Goal: Information Seeking & Learning: Learn about a topic

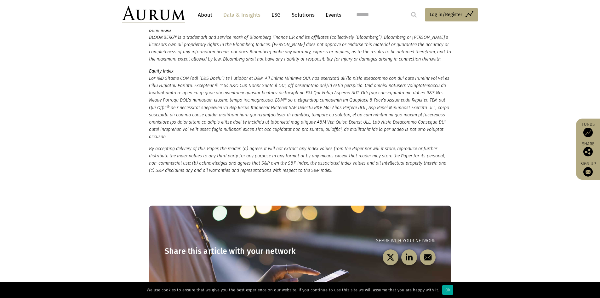
scroll to position [1922, 0]
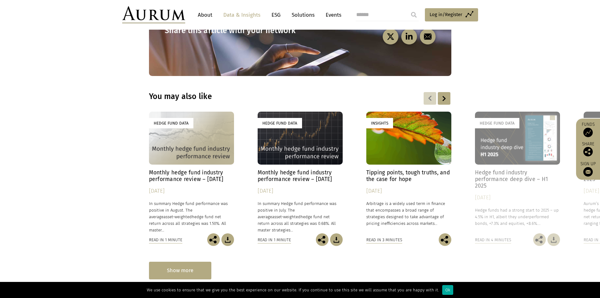
click at [191, 262] on div "Show more" at bounding box center [180, 270] width 62 height 17
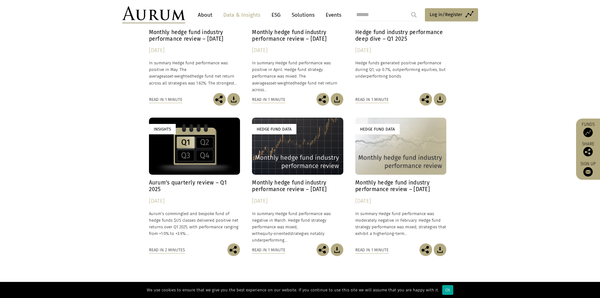
scroll to position [2425, 0]
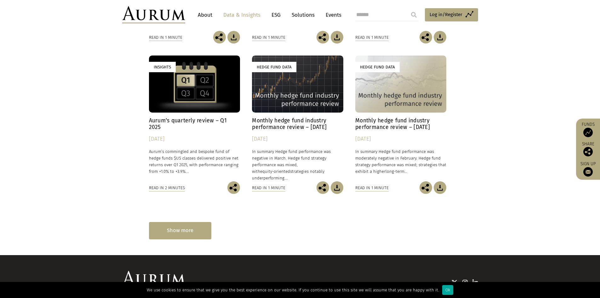
click at [171, 222] on div "Show more" at bounding box center [180, 230] width 62 height 17
click at [166, 222] on div "Show more" at bounding box center [180, 230] width 62 height 17
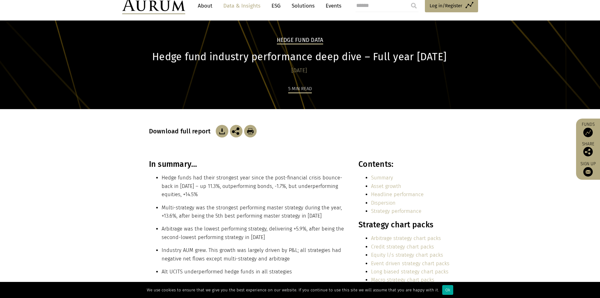
scroll to position [0, 0]
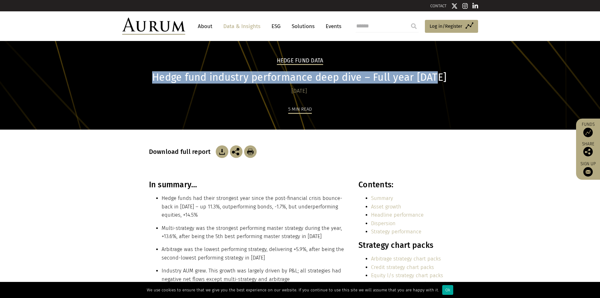
drag, startPoint x: 159, startPoint y: 76, endPoint x: 444, endPoint y: 77, distance: 285.5
click at [444, 77] on h1 "Hedge fund industry performance deep dive – Full year [DATE]" at bounding box center [299, 77] width 301 height 12
copy h1 "Hedge fund industry performance deep dive – Full year [DATE]"
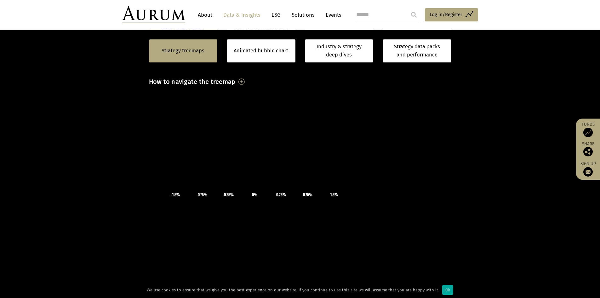
scroll to position [63, 0]
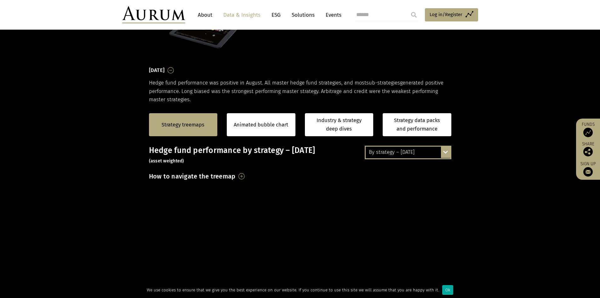
click at [446, 155] on div "By strategy – [DATE] By strategy – [DATE] By strategy – year to date 2016 – [DA…" at bounding box center [408, 152] width 87 height 13
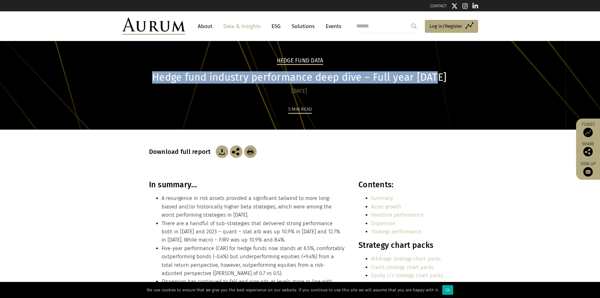
drag, startPoint x: 158, startPoint y: 78, endPoint x: 449, endPoint y: 83, distance: 290.9
click at [449, 83] on h1 "Hedge fund industry performance deep dive – Full year 2023" at bounding box center [299, 77] width 301 height 12
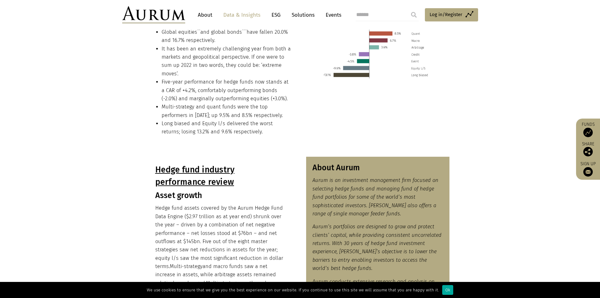
scroll to position [95, 0]
